Goal: Complete application form

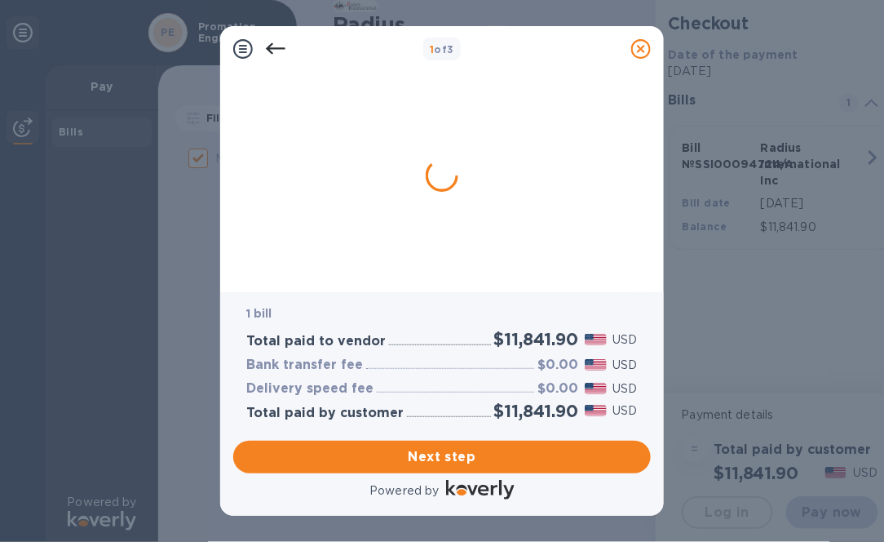
checkbox input "false"
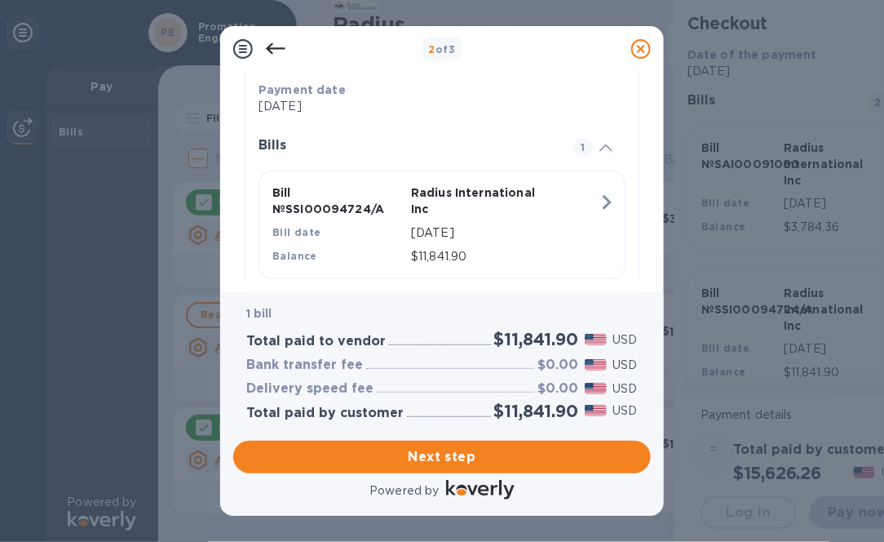
scroll to position [358, 0]
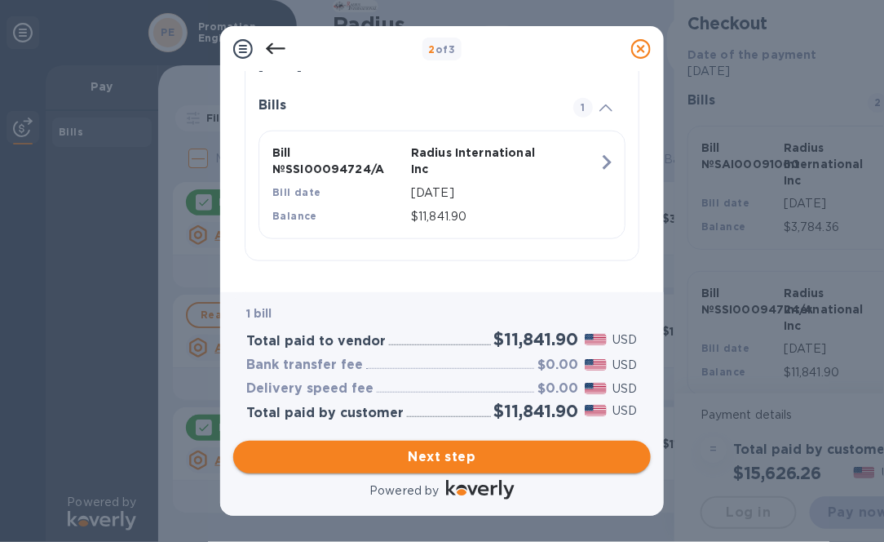
drag, startPoint x: 395, startPoint y: 451, endPoint x: 393, endPoint y: 440, distance: 10.7
click at [395, 447] on span "Next step" at bounding box center [442, 457] width 392 height 20
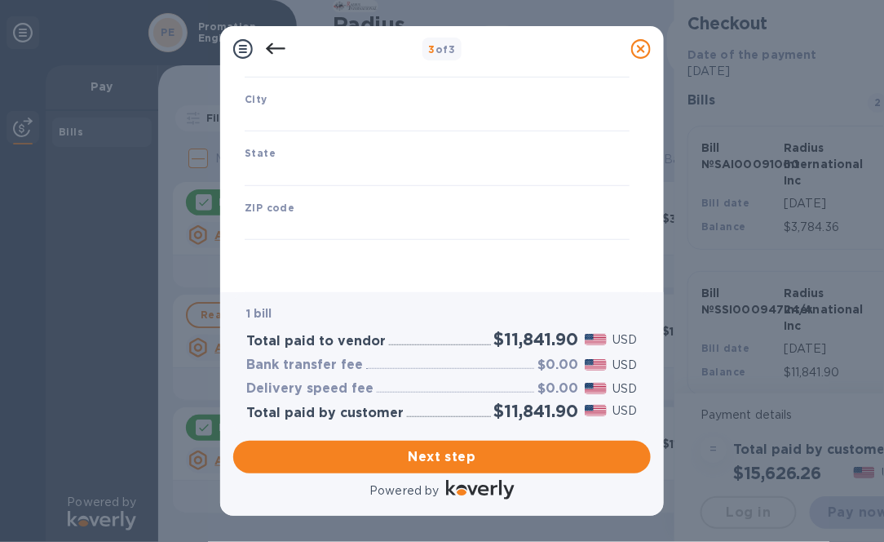
type input "[GEOGRAPHIC_DATA]"
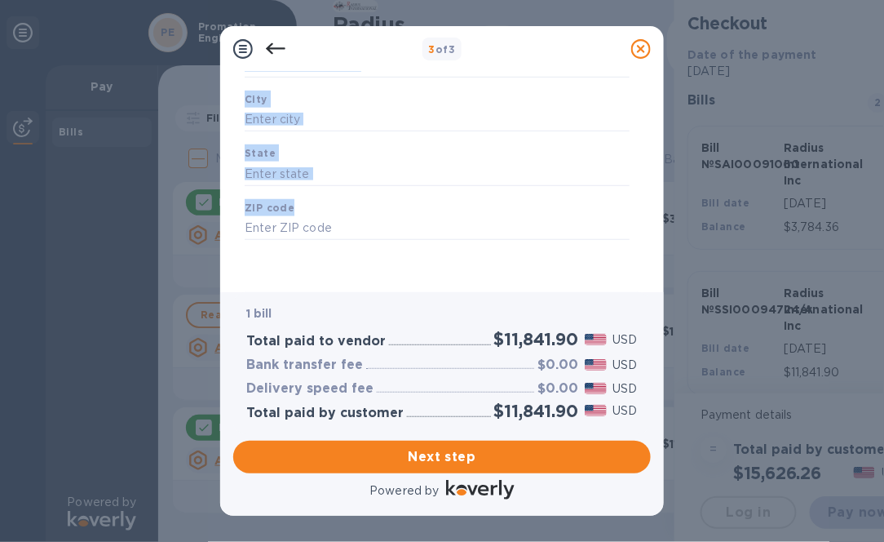
drag, startPoint x: 648, startPoint y: 182, endPoint x: 653, endPoint y: 60, distance: 121.6
click at [654, 61] on div "3 of 3 Business Information Legal business name Please provide the legal name t…" at bounding box center [442, 270] width 444 height 489
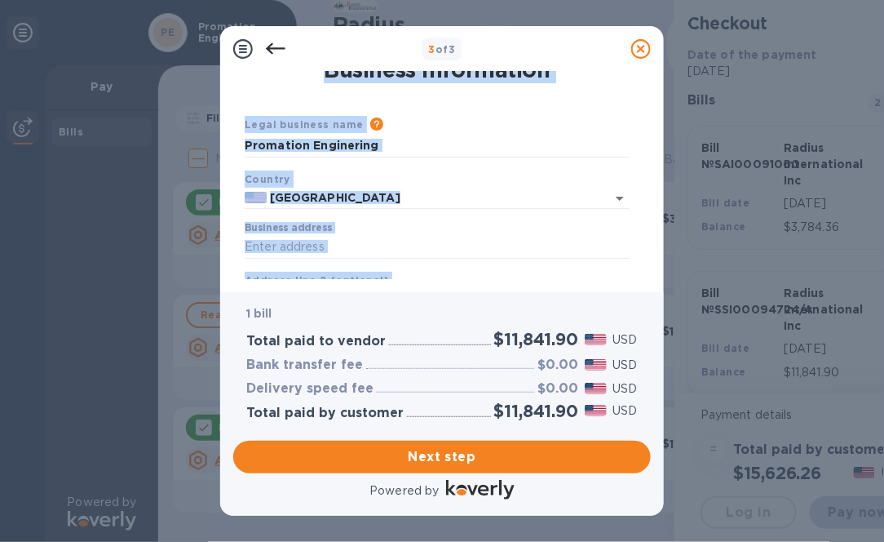
scroll to position [0, 0]
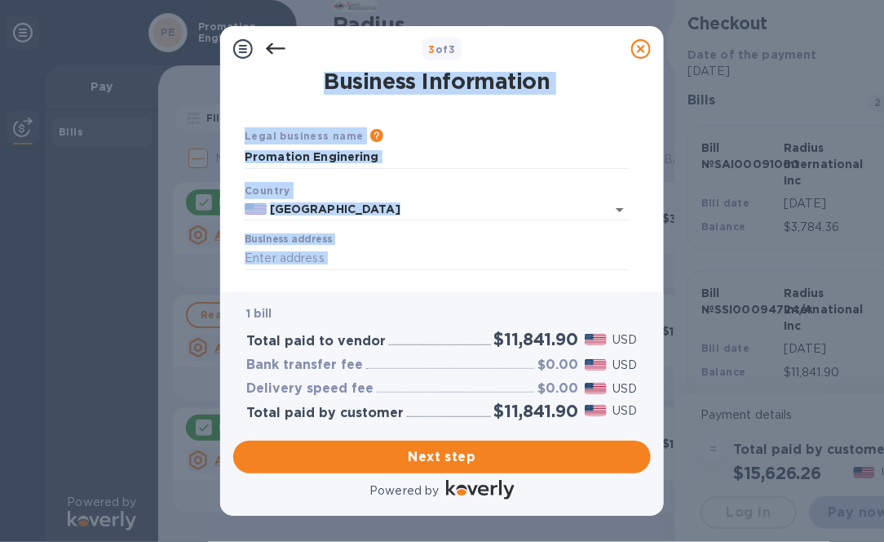
click at [450, 139] on div "Please provide the legal name that appears on your SS-4 form issued by the IRS …" at bounding box center [497, 136] width 266 height 18
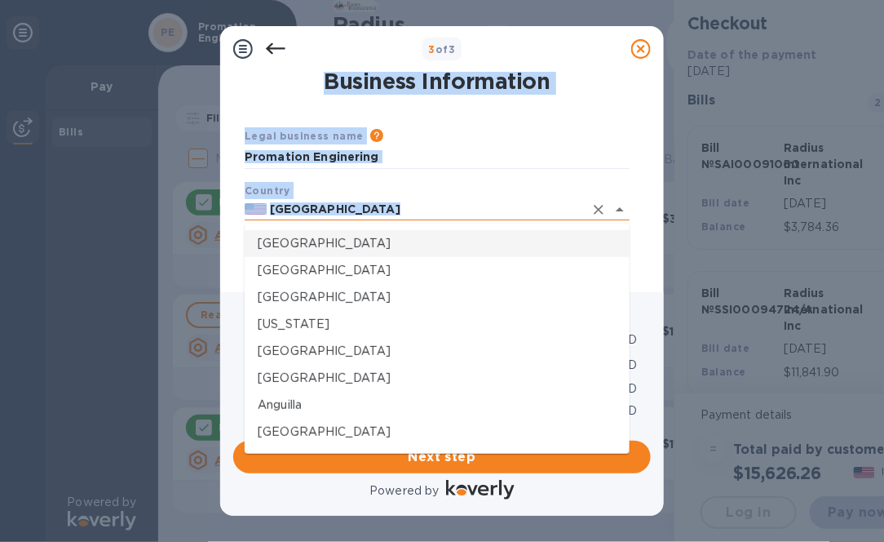
click at [363, 218] on input "[GEOGRAPHIC_DATA]" at bounding box center [425, 209] width 317 height 20
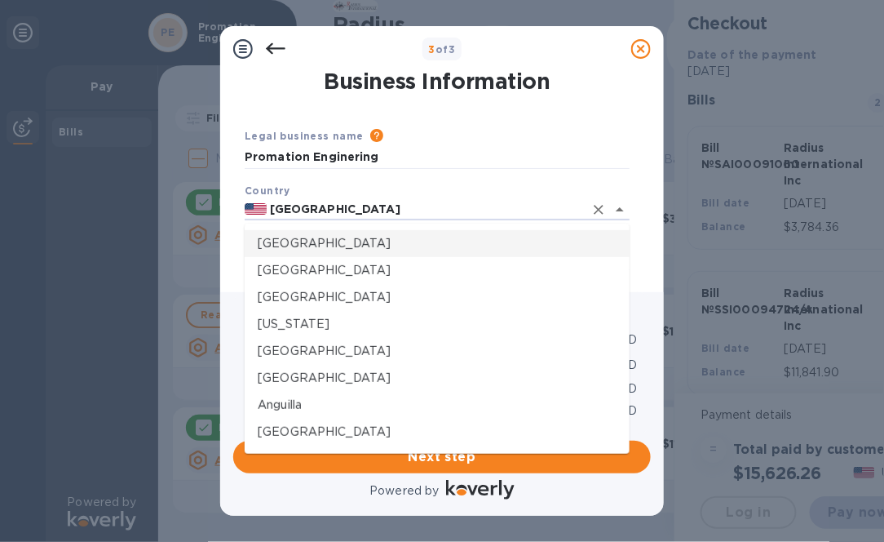
click at [430, 177] on div "Country [GEOGRAPHIC_DATA]" at bounding box center [437, 200] width 398 height 51
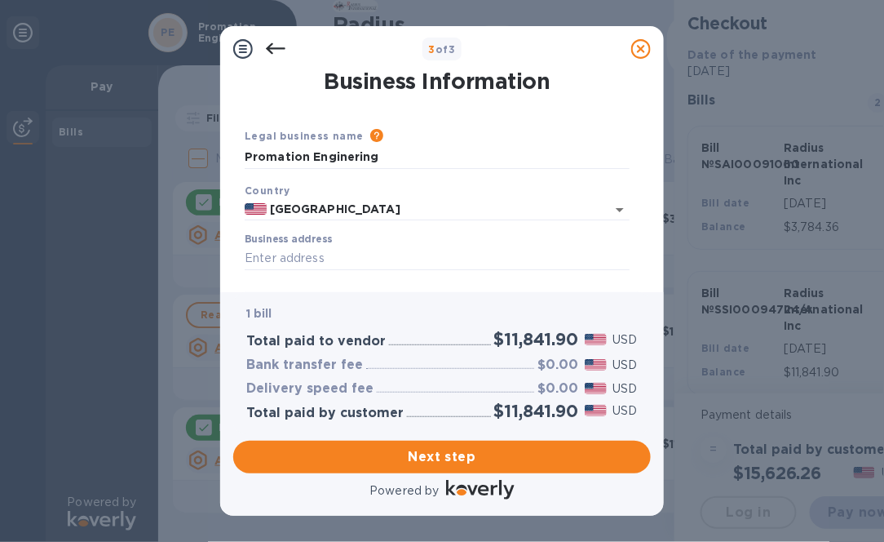
scroll to position [82, 0]
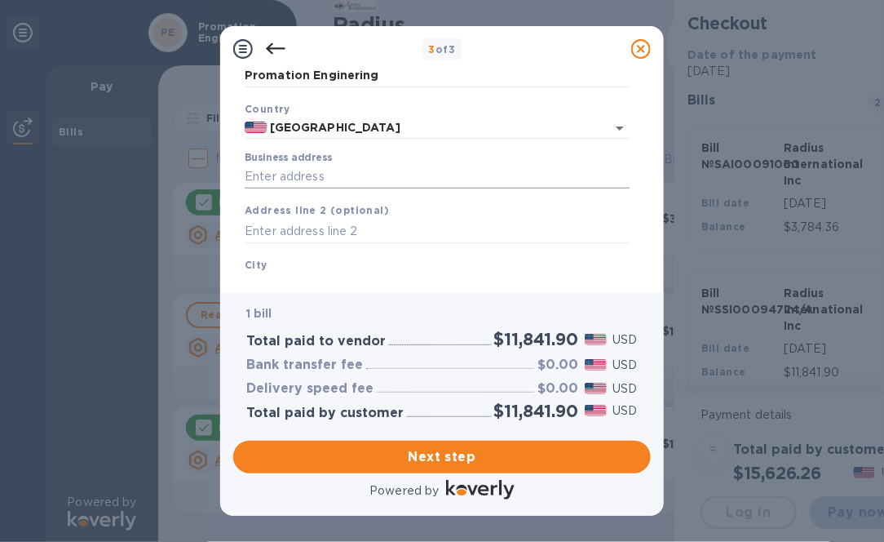
click at [263, 183] on input "Business address" at bounding box center [437, 177] width 385 height 24
type input "[STREET_ADDRESS]"
drag, startPoint x: 272, startPoint y: 271, endPoint x: 268, endPoint y: 263, distance: 9.1
click at [272, 270] on div "City" at bounding box center [437, 277] width 398 height 55
click at [263, 266] on b "City" at bounding box center [256, 265] width 23 height 12
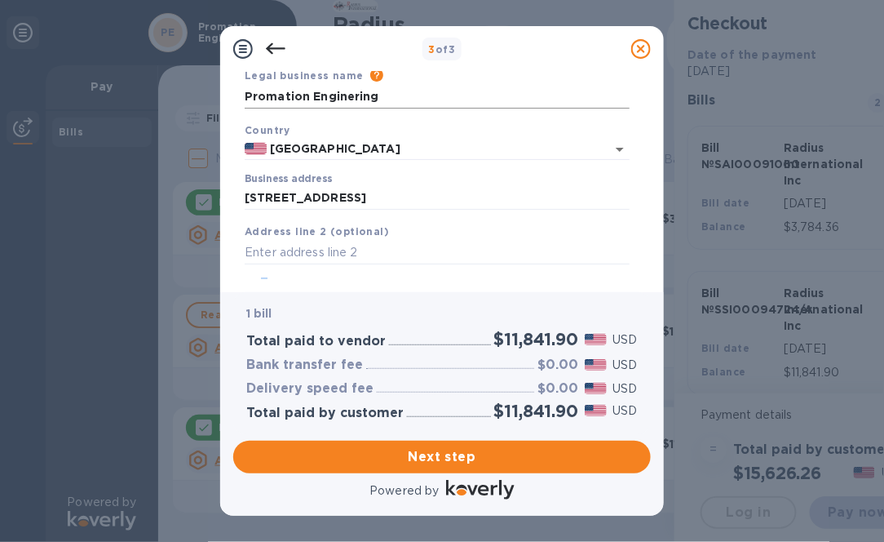
scroll to position [60, 0]
click at [382, 96] on input "Promation Enginering" at bounding box center [437, 98] width 385 height 24
type input "Promation Enginering, Inc"
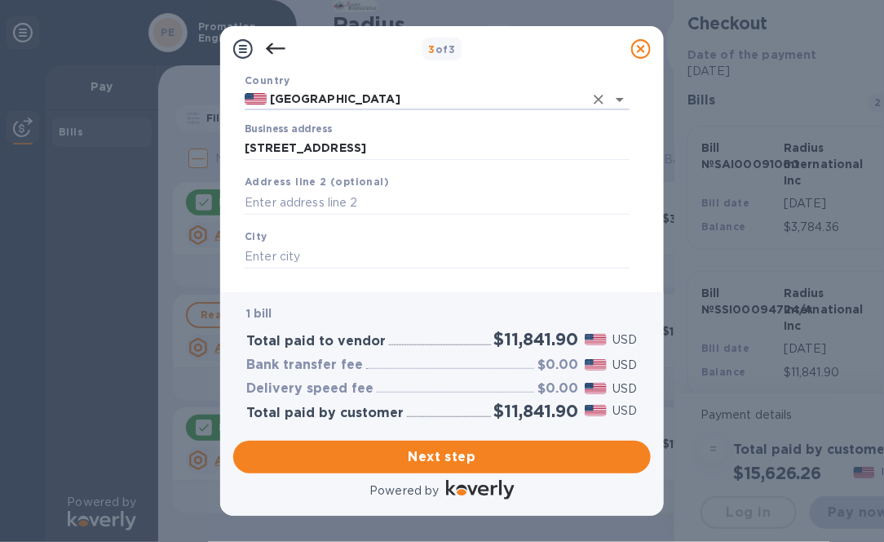
scroll to position [141, 0]
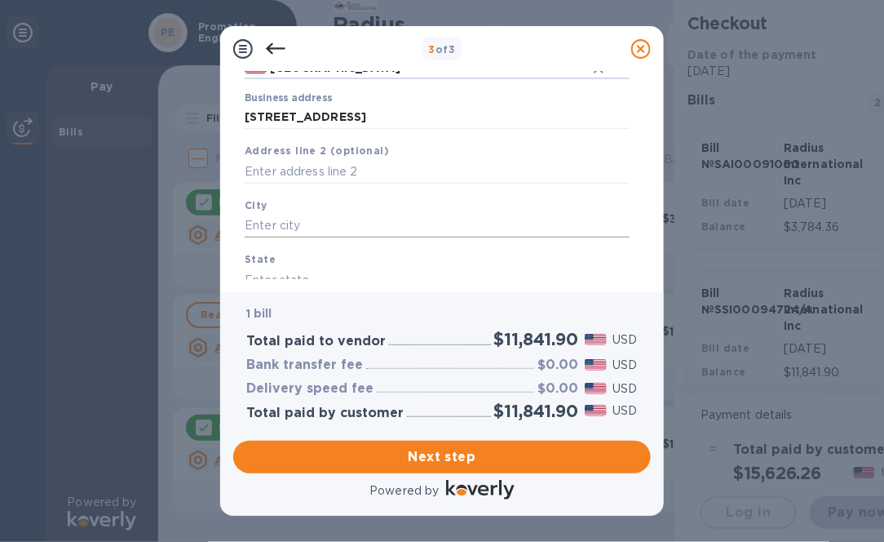
click at [261, 228] on input "text" at bounding box center [437, 226] width 385 height 24
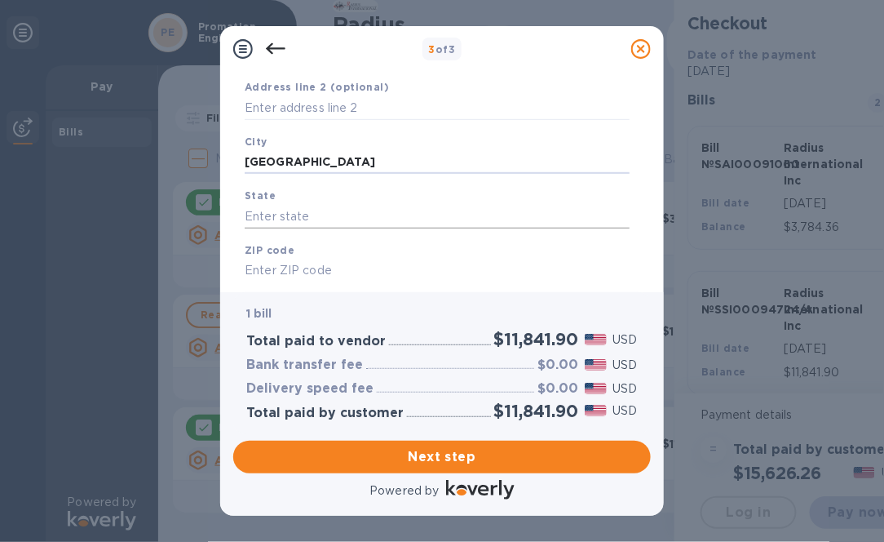
scroll to position [223, 0]
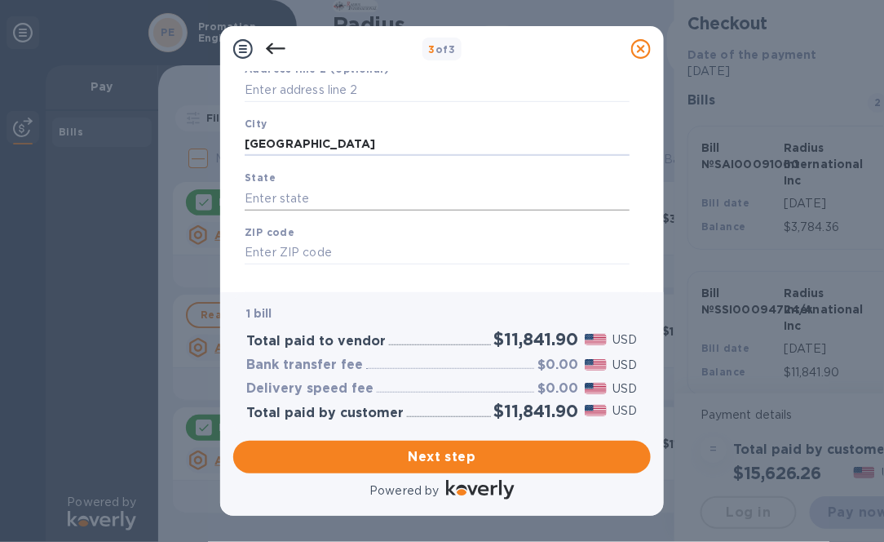
type input "[GEOGRAPHIC_DATA]"
click at [255, 196] on input "text" at bounding box center [437, 198] width 385 height 24
type input "f"
type input "FL"
click at [271, 256] on input "text" at bounding box center [437, 253] width 385 height 24
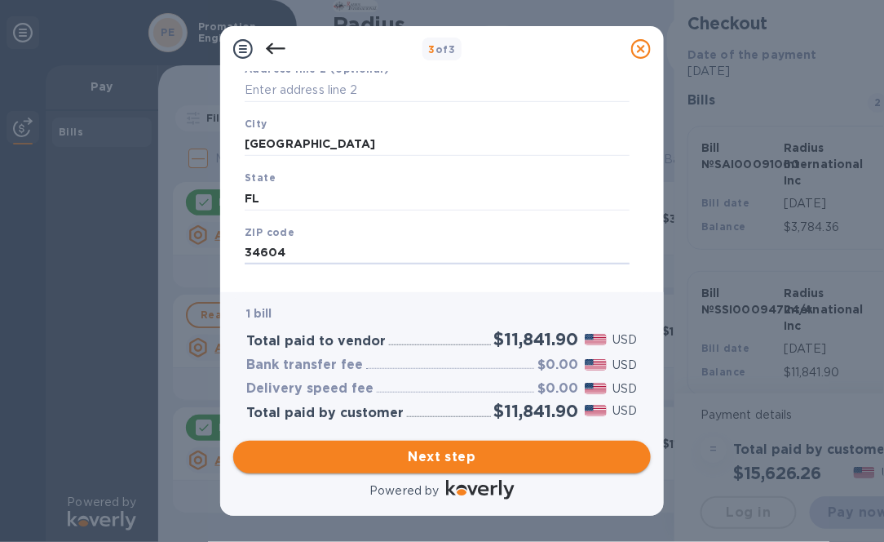
type input "34604"
click at [415, 453] on span "Next step" at bounding box center [442, 457] width 392 height 20
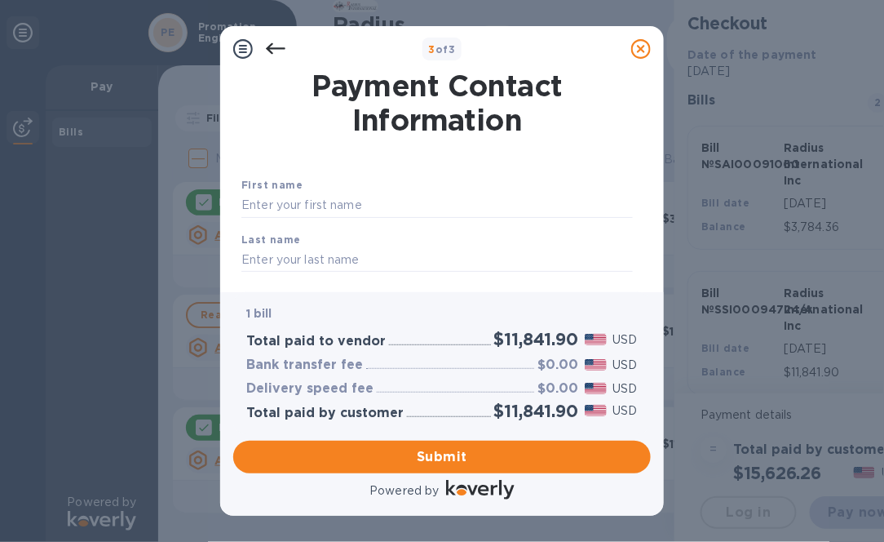
scroll to position [0, 0]
click at [273, 196] on input "text" at bounding box center [437, 205] width 392 height 24
type input "[PERSON_NAME]"
type input "Pemberton"
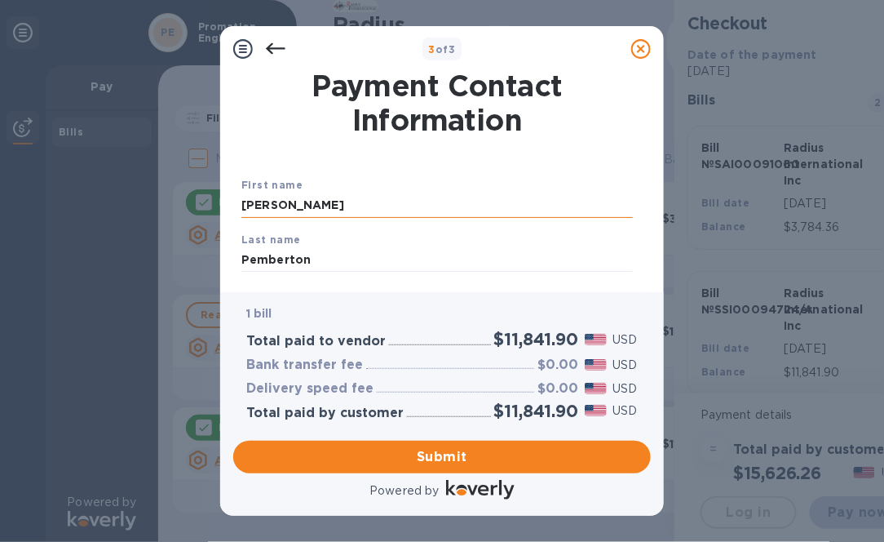
type input "3525448436"
type input "[PERSON_NAME][EMAIL_ADDRESS][PERSON_NAME][DOMAIN_NAME]"
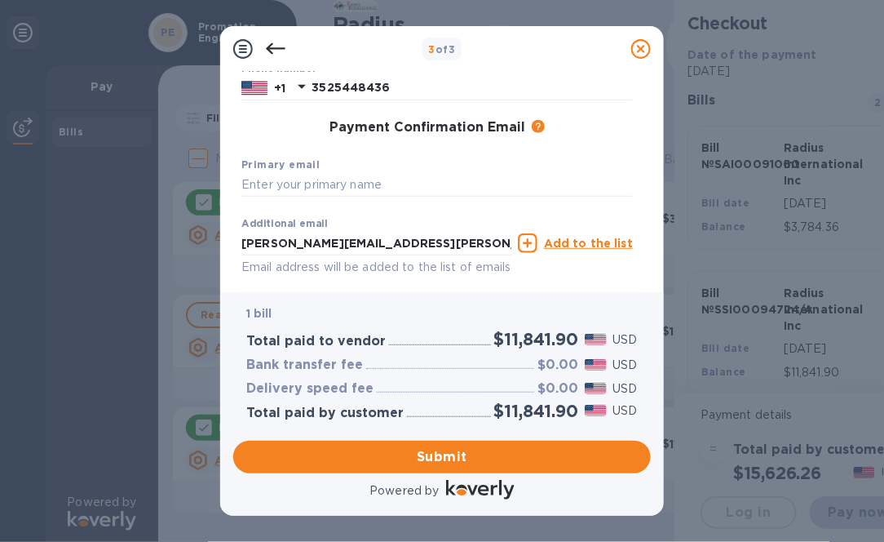
scroll to position [245, 0]
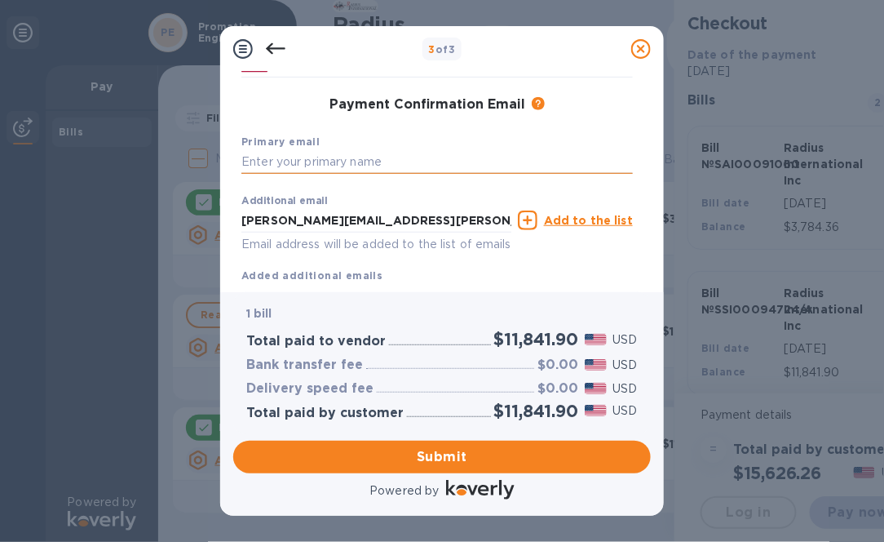
click at [255, 165] on input "text" at bounding box center [437, 162] width 392 height 24
type input "CH"
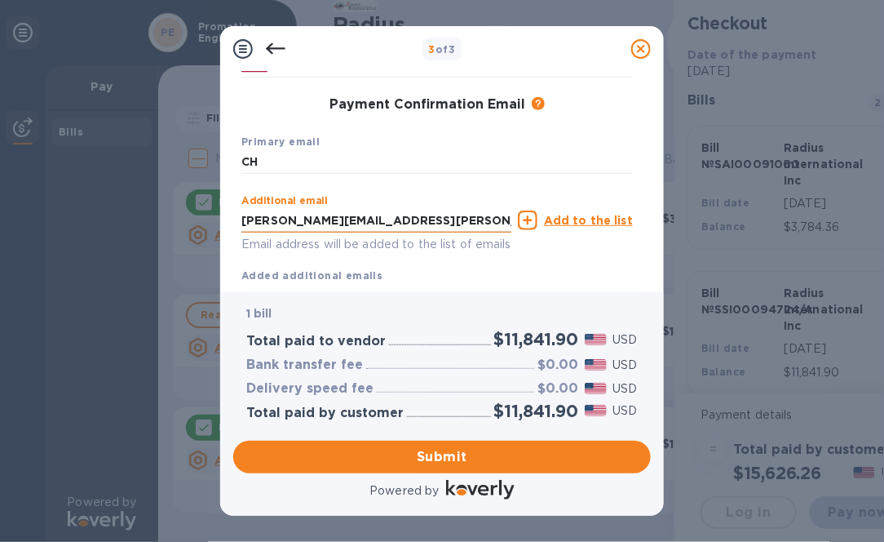
click at [337, 228] on input "[PERSON_NAME][EMAIL_ADDRESS][PERSON_NAME][DOMAIN_NAME]" at bounding box center [376, 220] width 270 height 24
drag, startPoint x: 486, startPoint y: 225, endPoint x: 157, endPoint y: 192, distance: 331.2
click at [169, 208] on div "3 of 3 Payment Contact Information First name [PERSON_NAME] Last name [PERSON_N…" at bounding box center [442, 271] width 884 height 542
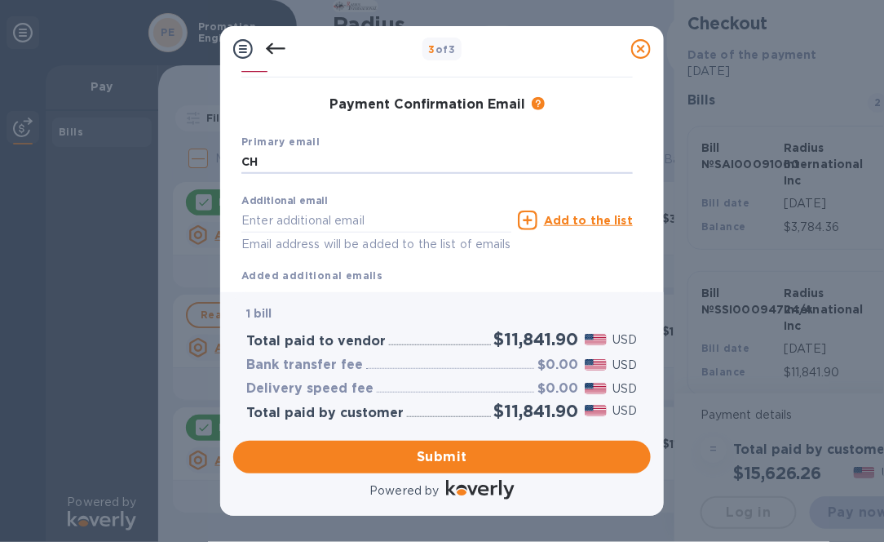
drag, startPoint x: 259, startPoint y: 160, endPoint x: 170, endPoint y: 153, distance: 89.2
click at [170, 155] on div "3 of 3 Payment Contact Information First name [PERSON_NAME] Last name [PERSON_N…" at bounding box center [442, 271] width 884 height 542
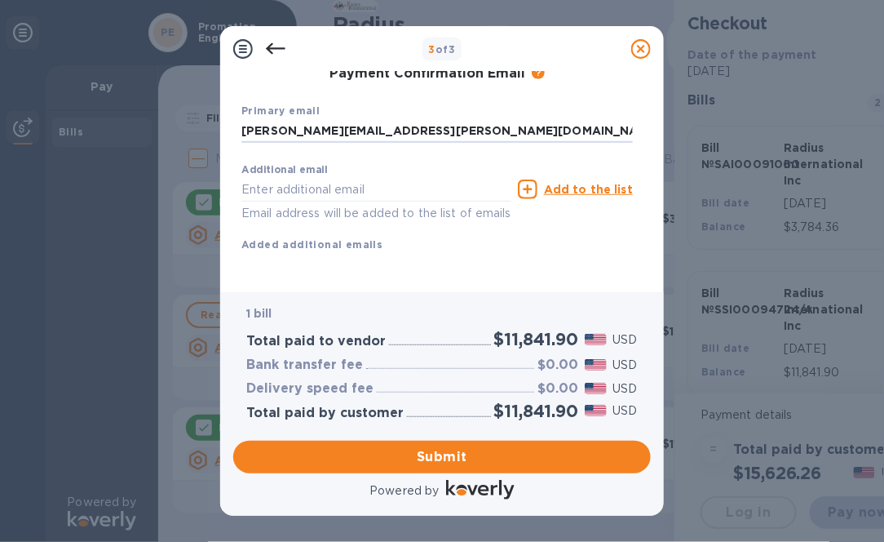
scroll to position [11, 0]
type input "[PERSON_NAME][EMAIL_ADDRESS][PERSON_NAME][DOMAIN_NAME]"
click at [418, 451] on span "Submit" at bounding box center [442, 457] width 392 height 20
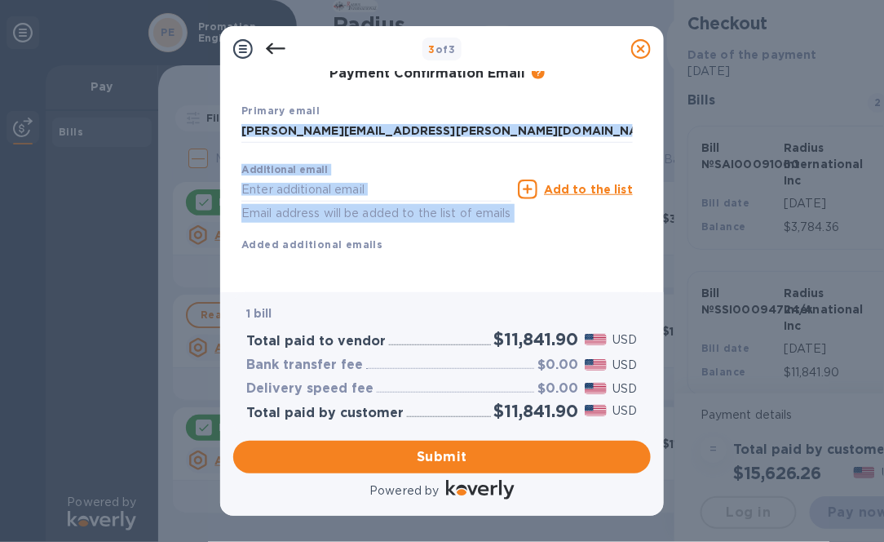
drag, startPoint x: 644, startPoint y: 228, endPoint x: 680, endPoint y: 126, distance: 108.4
click at [680, 126] on div "3 of 3 Payment Contact Information First name [PERSON_NAME] First name is a req…" at bounding box center [442, 271] width 884 height 542
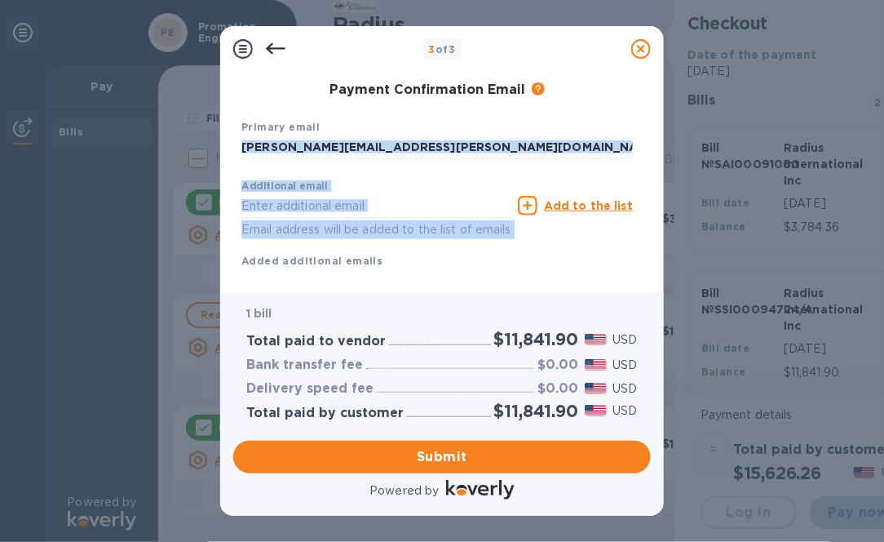
scroll to position [0, 0]
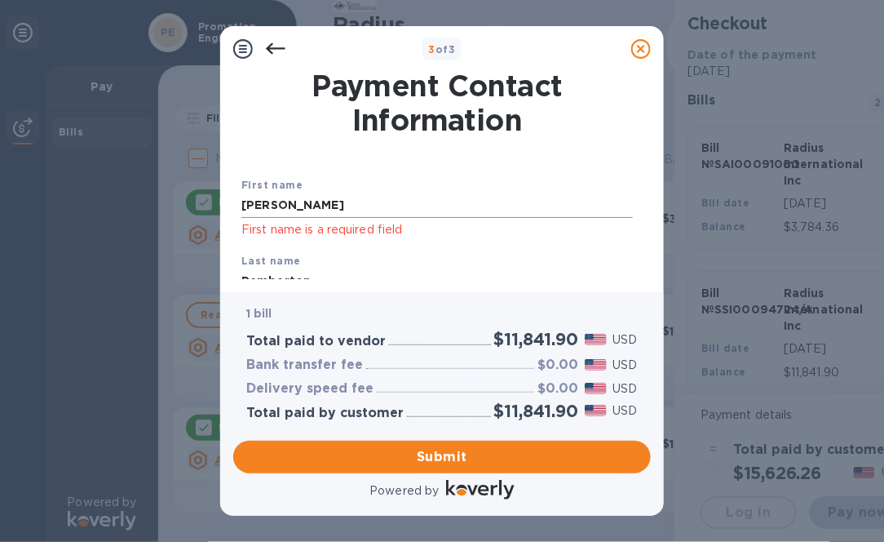
drag, startPoint x: 324, startPoint y: 199, endPoint x: 331, endPoint y: 193, distance: 9.3
click at [325, 199] on input "[PERSON_NAME]" at bounding box center [437, 205] width 392 height 24
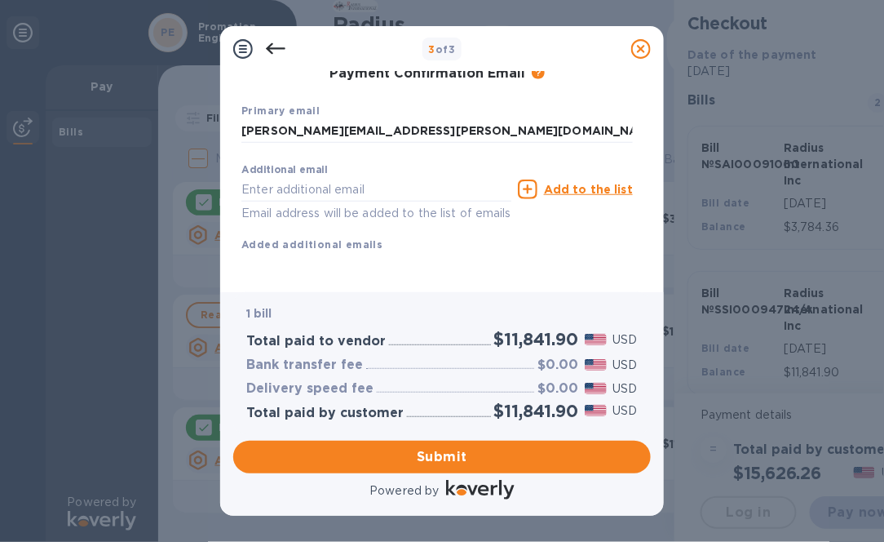
scroll to position [318, 0]
click at [458, 451] on span "Submit" at bounding box center [442, 457] width 392 height 20
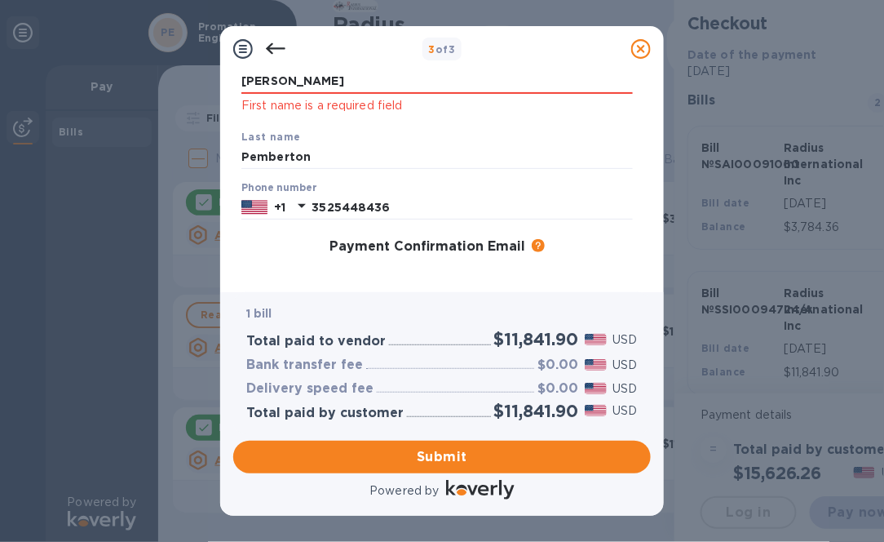
scroll to position [0, 0]
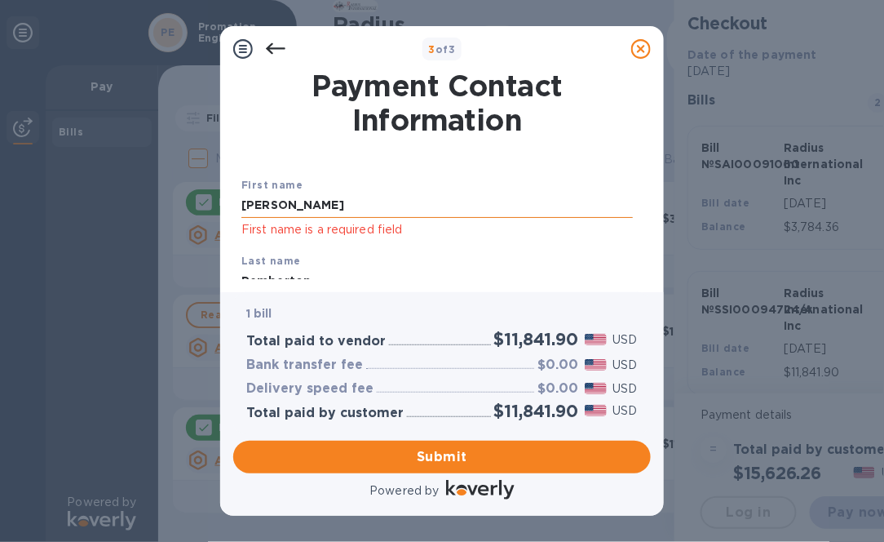
click at [287, 197] on input "[PERSON_NAME]" at bounding box center [437, 205] width 392 height 24
drag, startPoint x: 289, startPoint y: 201, endPoint x: 153, endPoint y: 198, distance: 135.4
click at [153, 198] on div "3 of 3 Payment Contact Information First name [PERSON_NAME] First name is a req…" at bounding box center [442, 271] width 884 height 542
type input "[PERSON_NAME]"
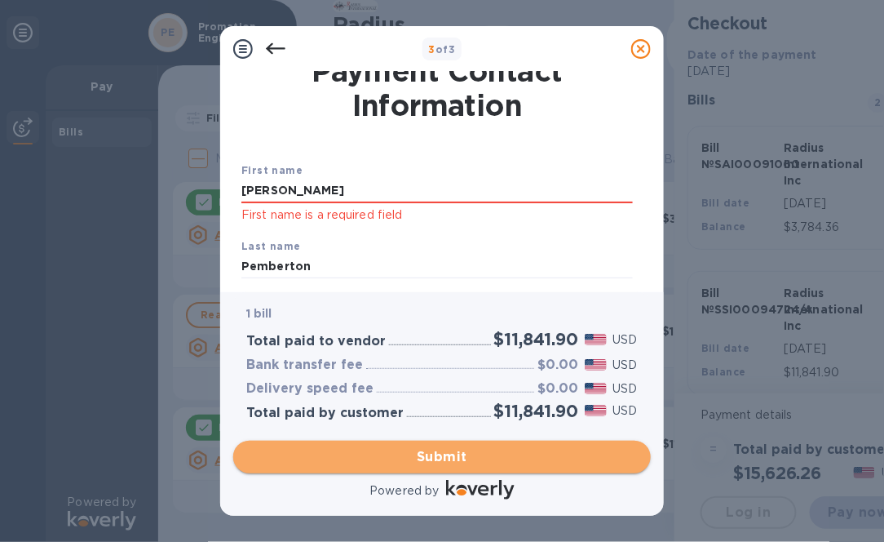
drag, startPoint x: 487, startPoint y: 453, endPoint x: 488, endPoint y: 445, distance: 8.2
click at [486, 451] on span "Submit" at bounding box center [442, 457] width 392 height 20
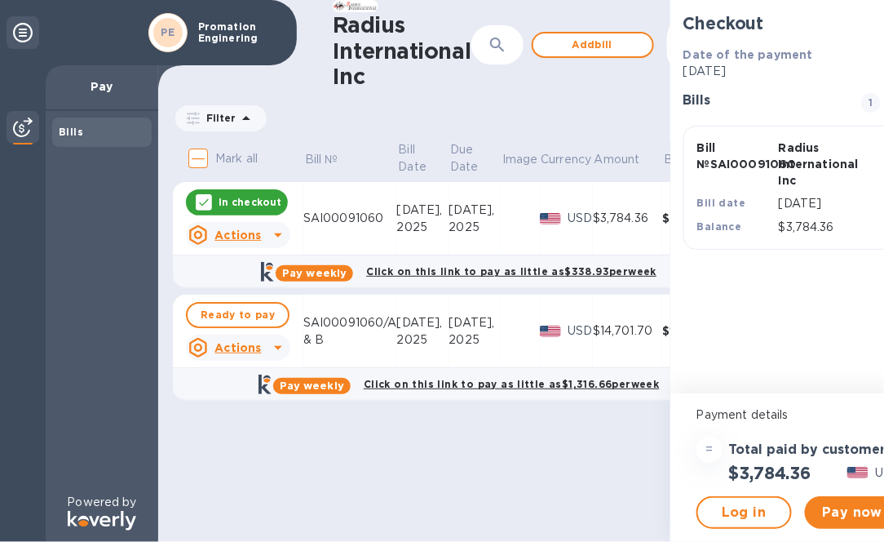
scroll to position [11, 0]
